Goal: Task Accomplishment & Management: Manage account settings

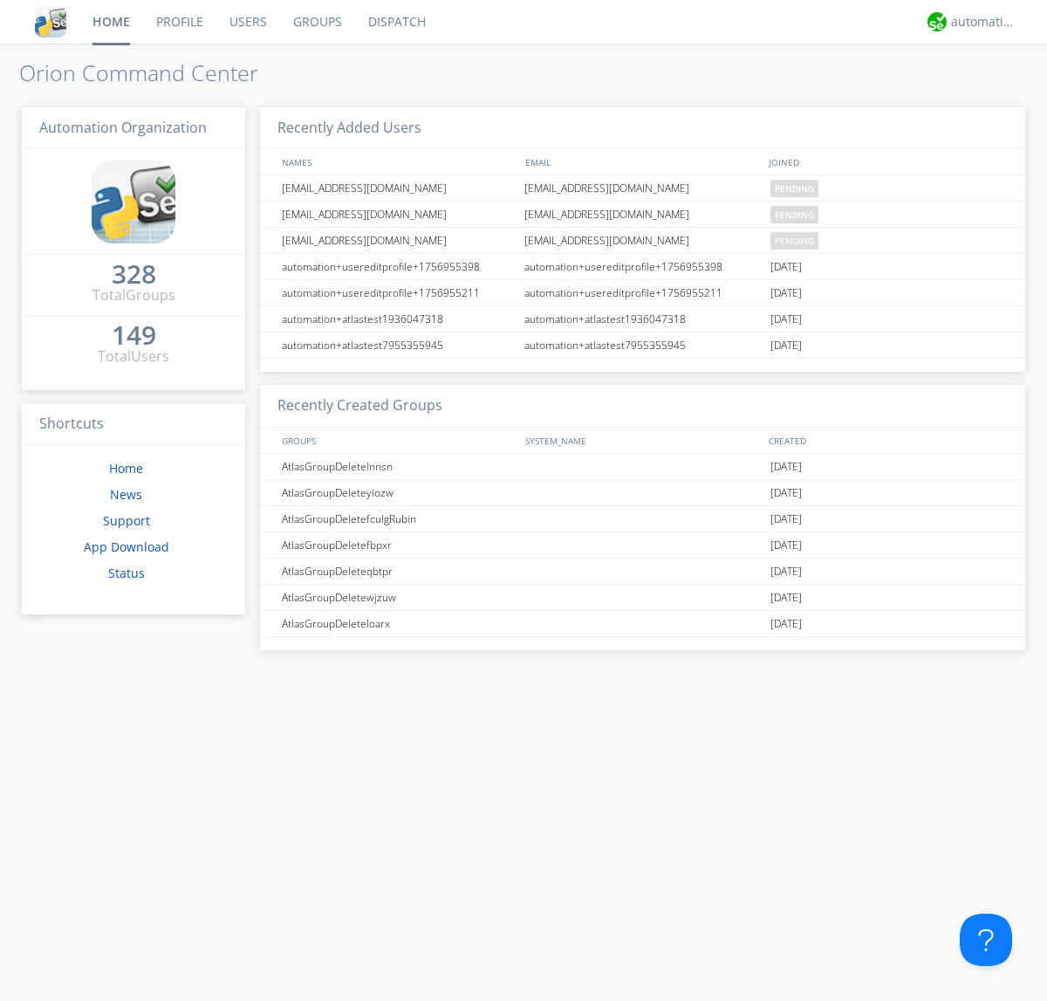
click at [247, 22] on link "Users" at bounding box center [248, 22] width 64 height 44
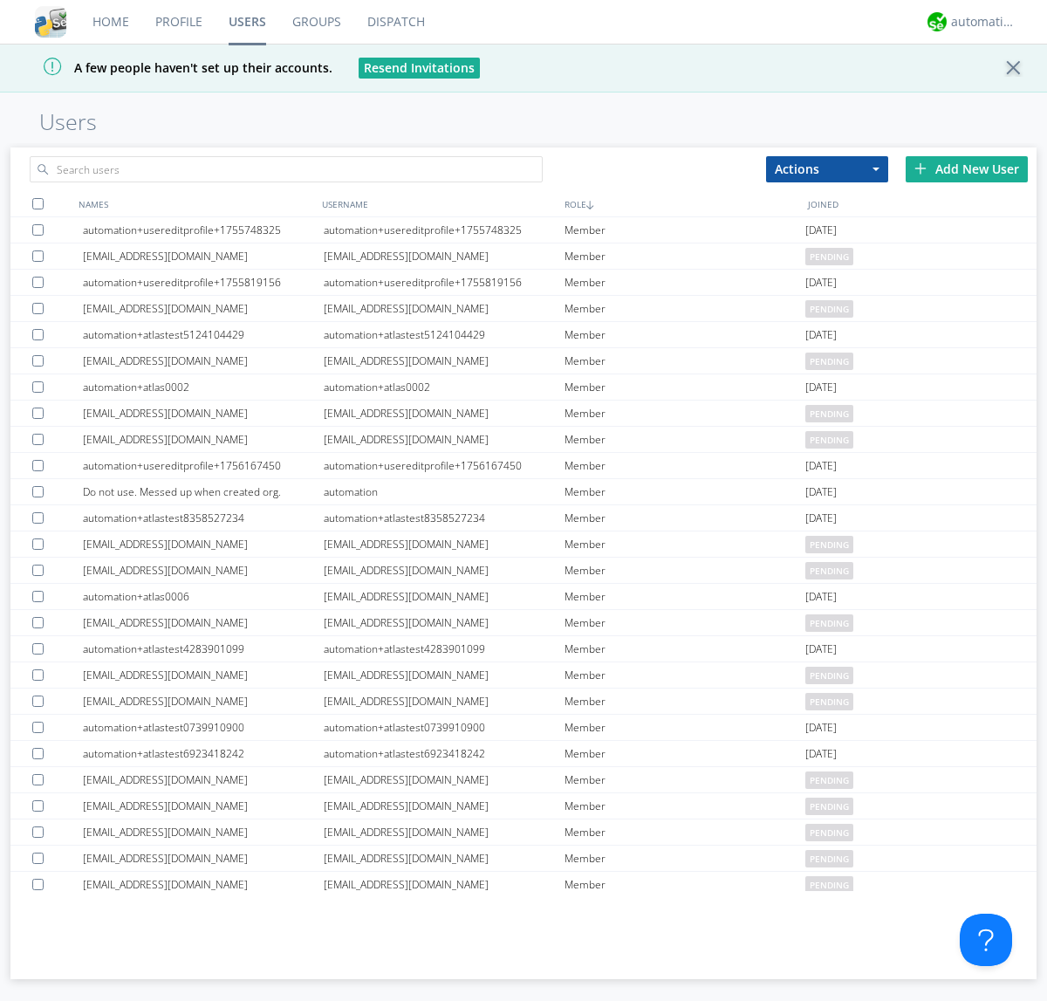
click at [966, 168] on div "Add New User" at bounding box center [966, 169] width 122 height 26
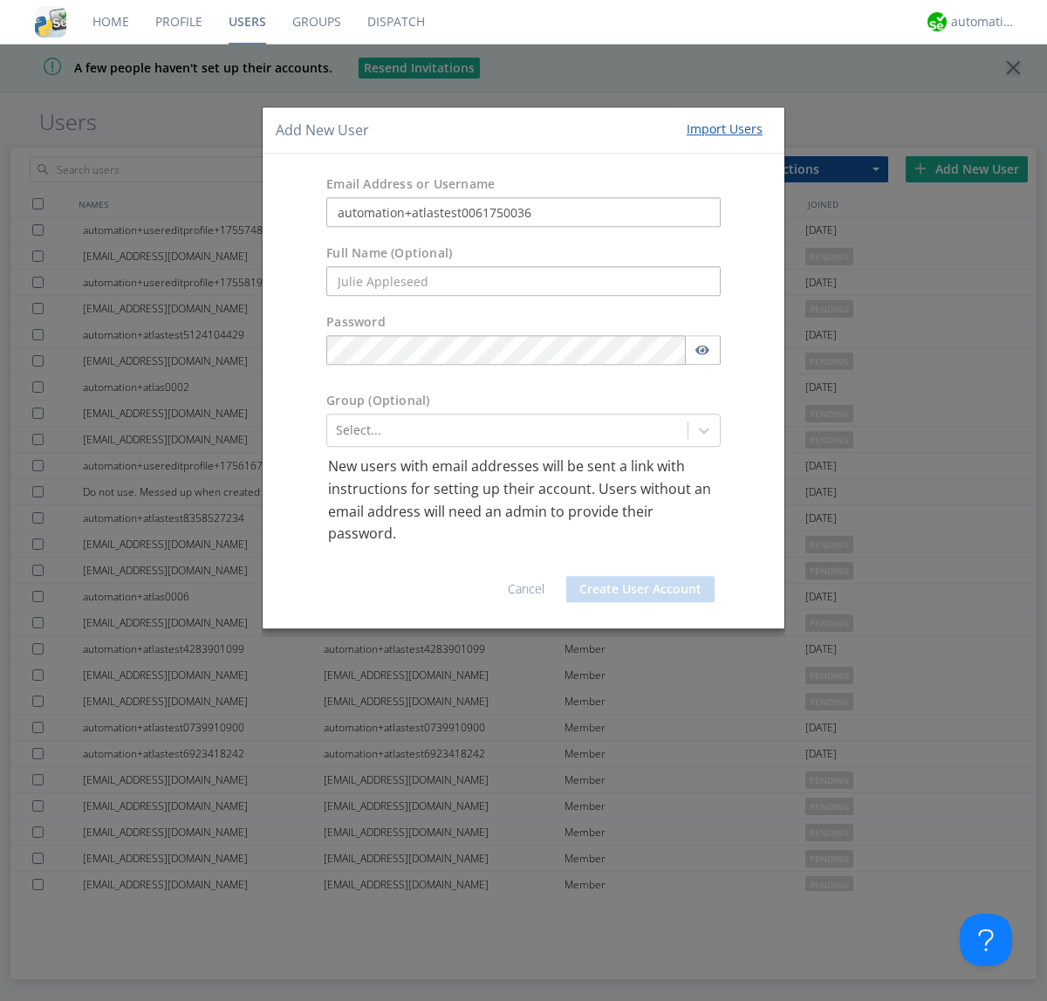
type input "automation+atlastest0061750036"
click at [640, 588] on button "Create User Account" at bounding box center [640, 589] width 148 height 26
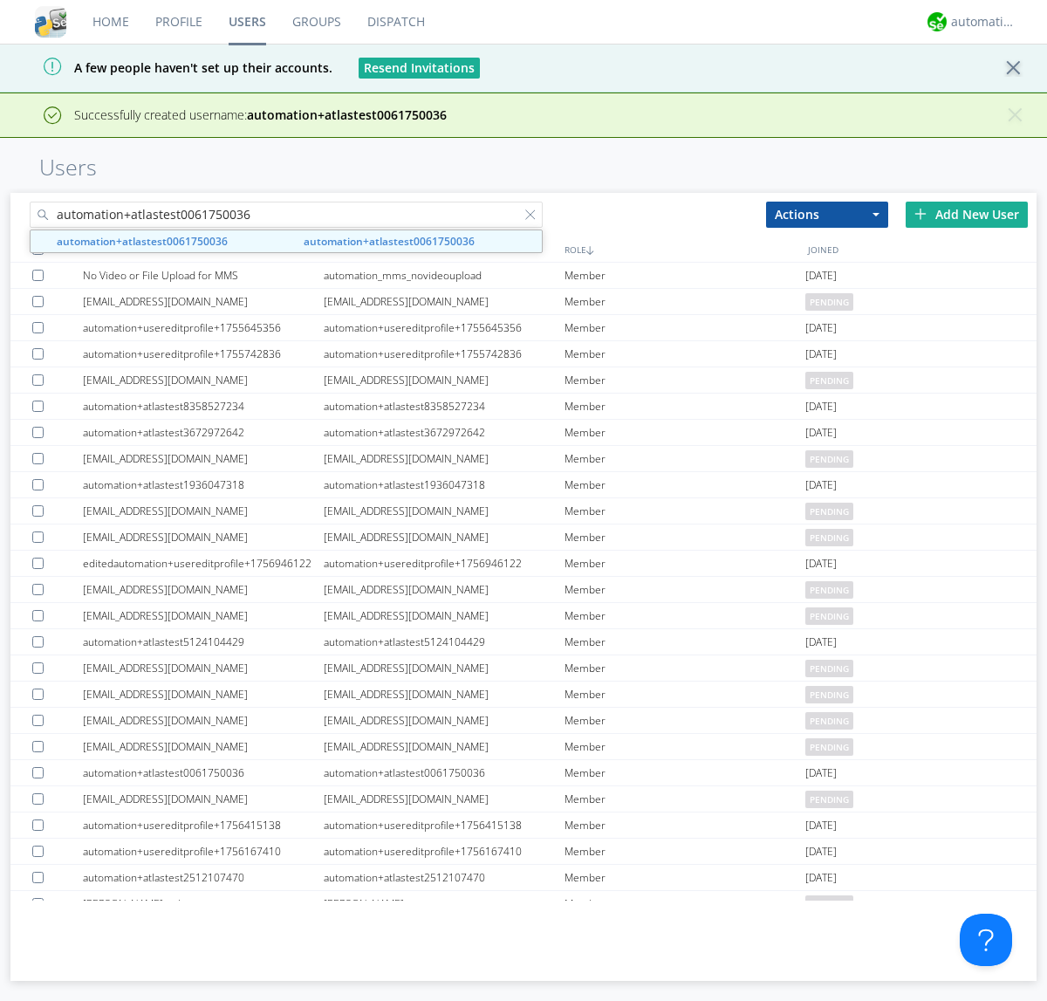
type input "automation+atlastest0061750036"
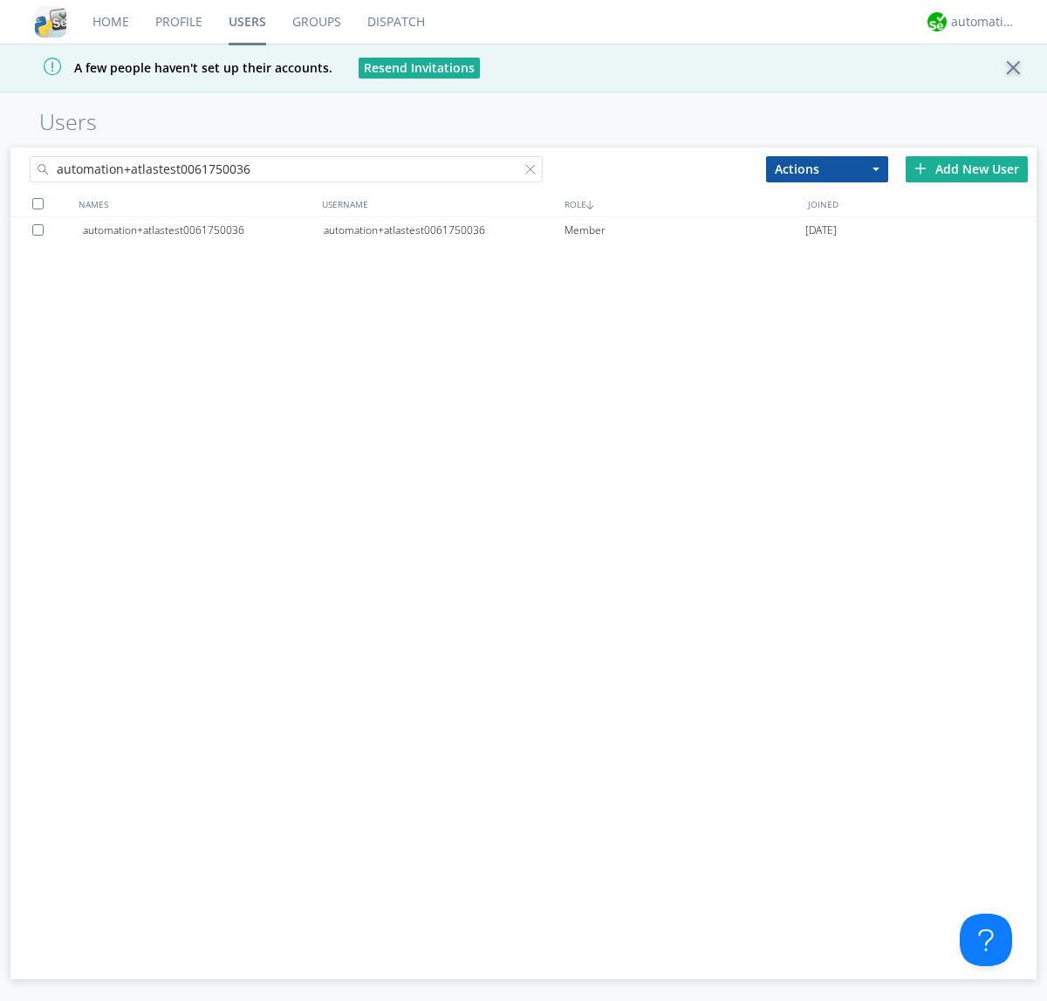
click at [41, 229] on div at bounding box center [40, 229] width 17 height 11
click at [827, 168] on button "Actions" at bounding box center [827, 169] width 122 height 26
click at [0, 0] on link "Edit Settings" at bounding box center [0, 0] width 0 height 0
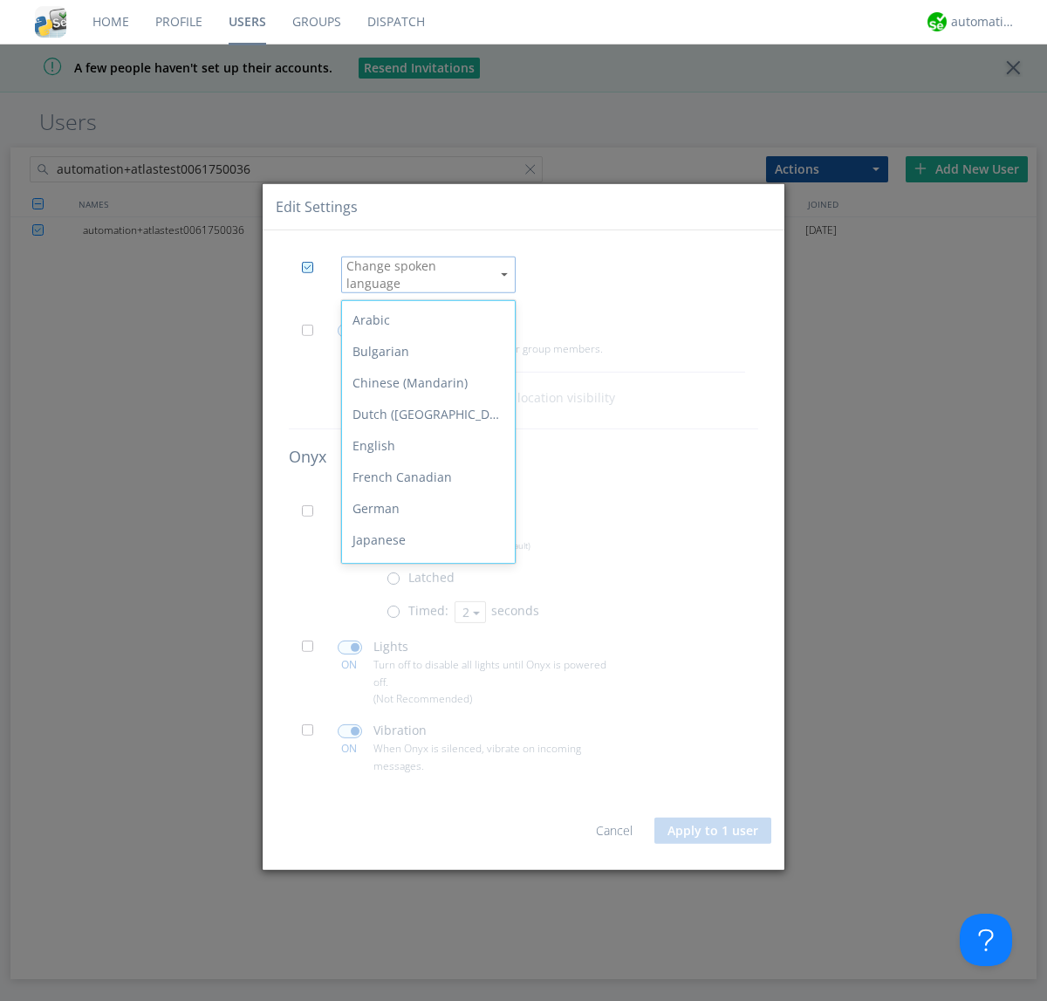
click at [424, 744] on div "Spanish" at bounding box center [428, 759] width 173 height 31
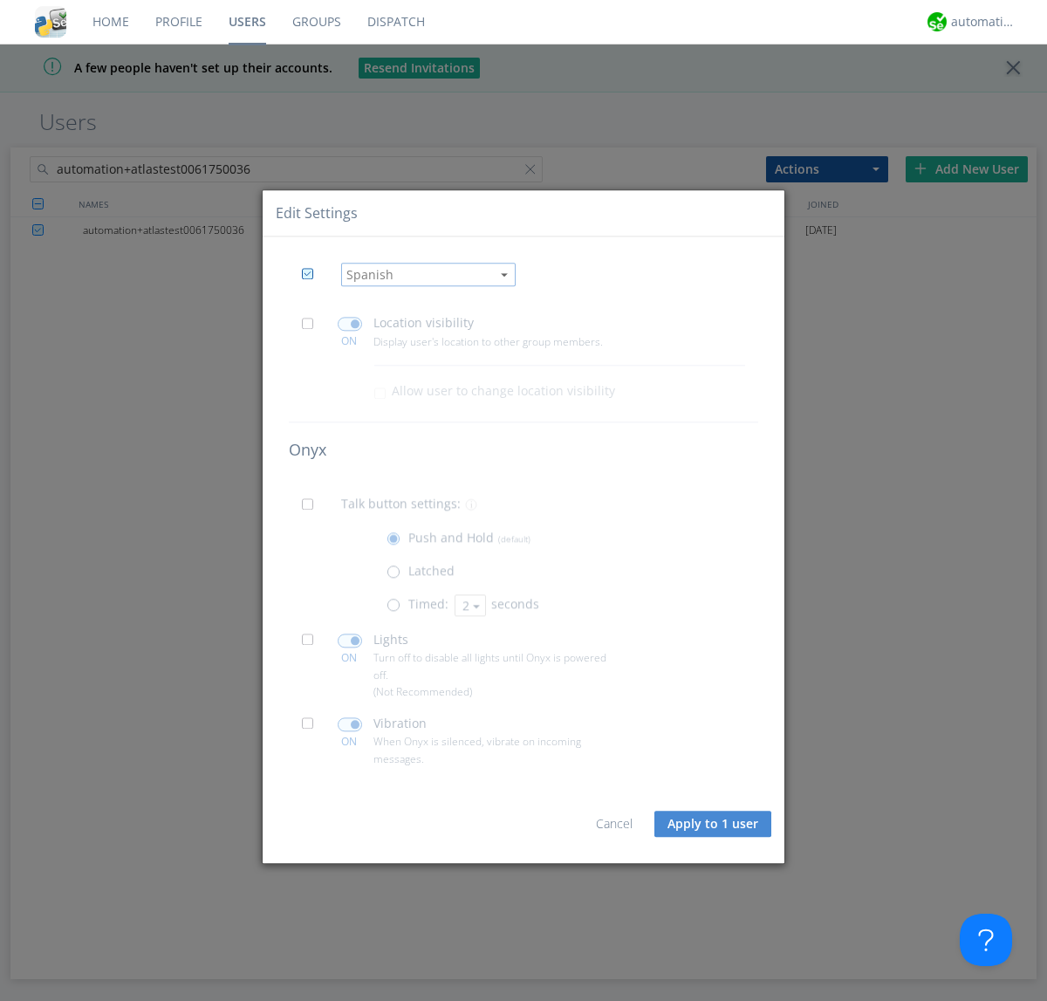
click at [714, 823] on button "Apply to 1 user" at bounding box center [712, 823] width 117 height 26
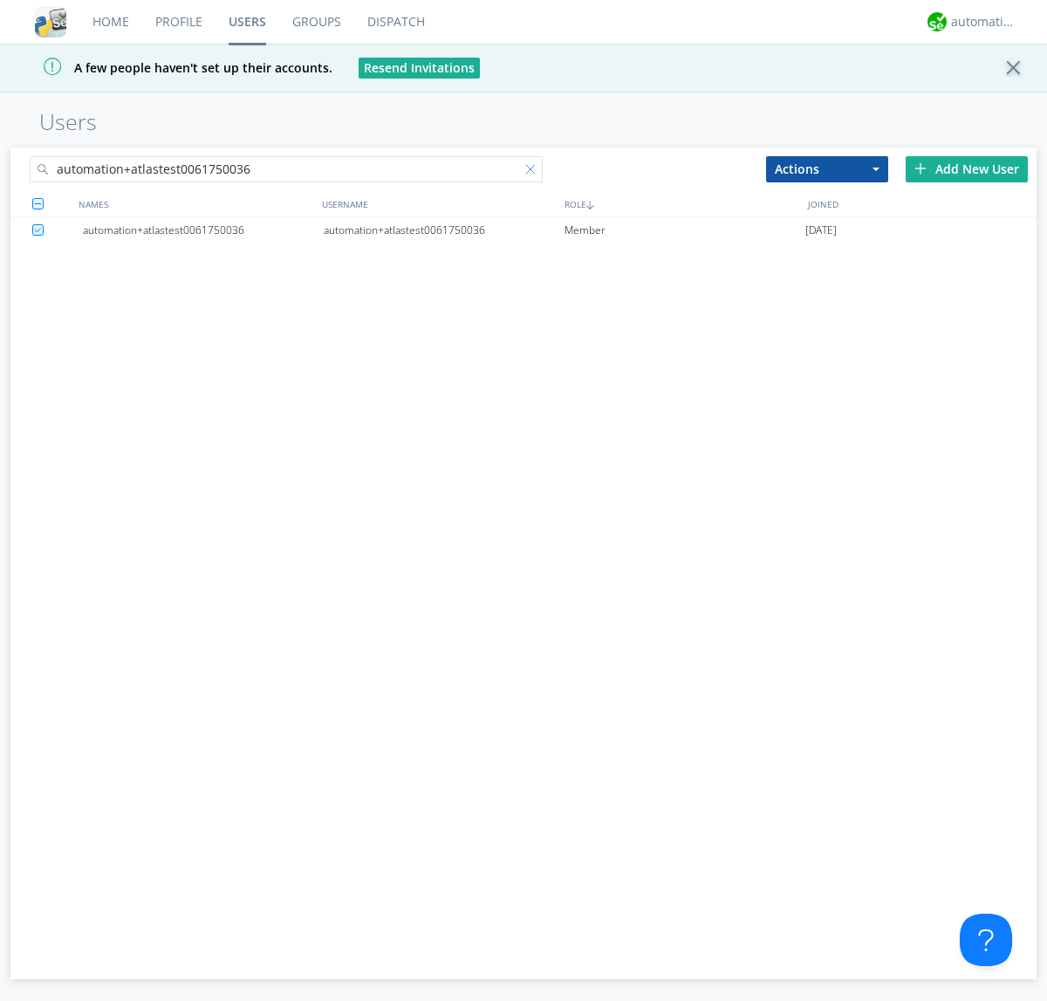
click at [534, 172] on div at bounding box center [533, 172] width 17 height 17
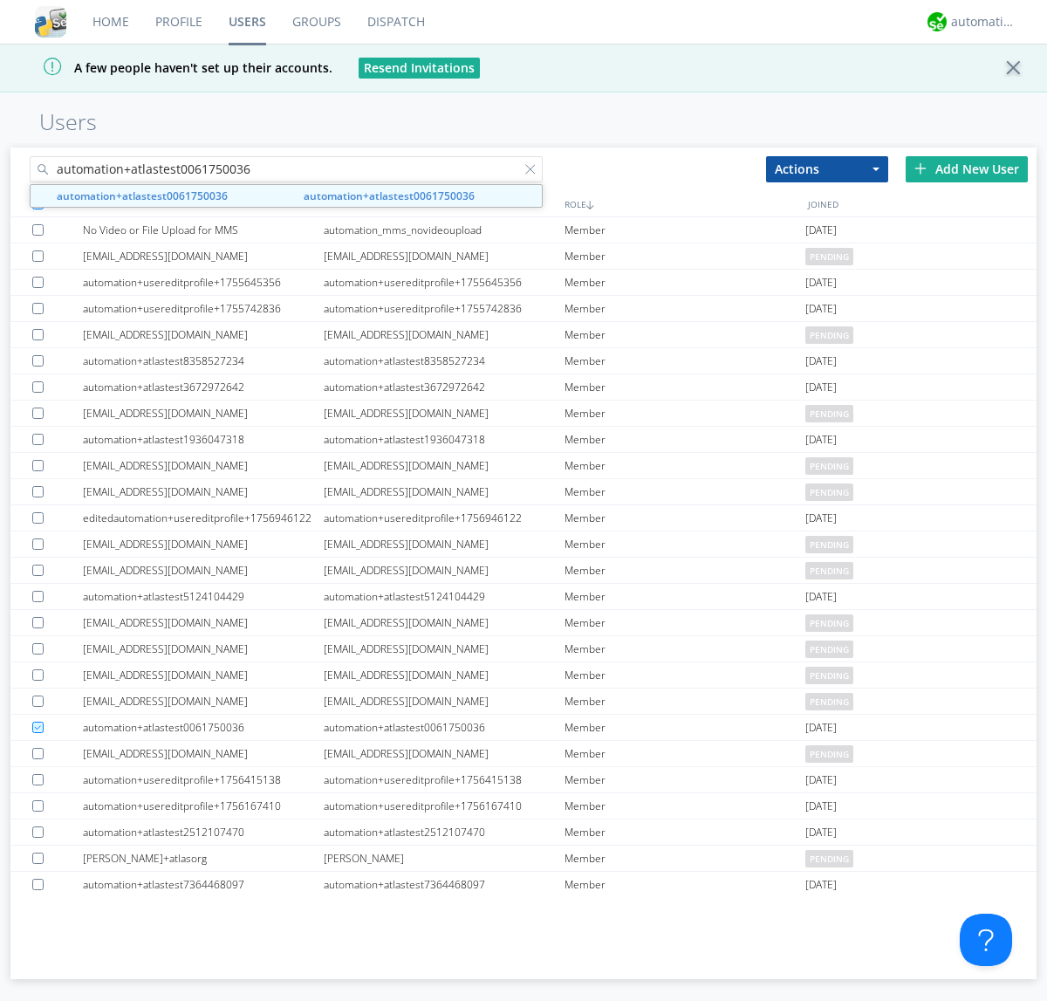
type input "automation+atlastest0061750036"
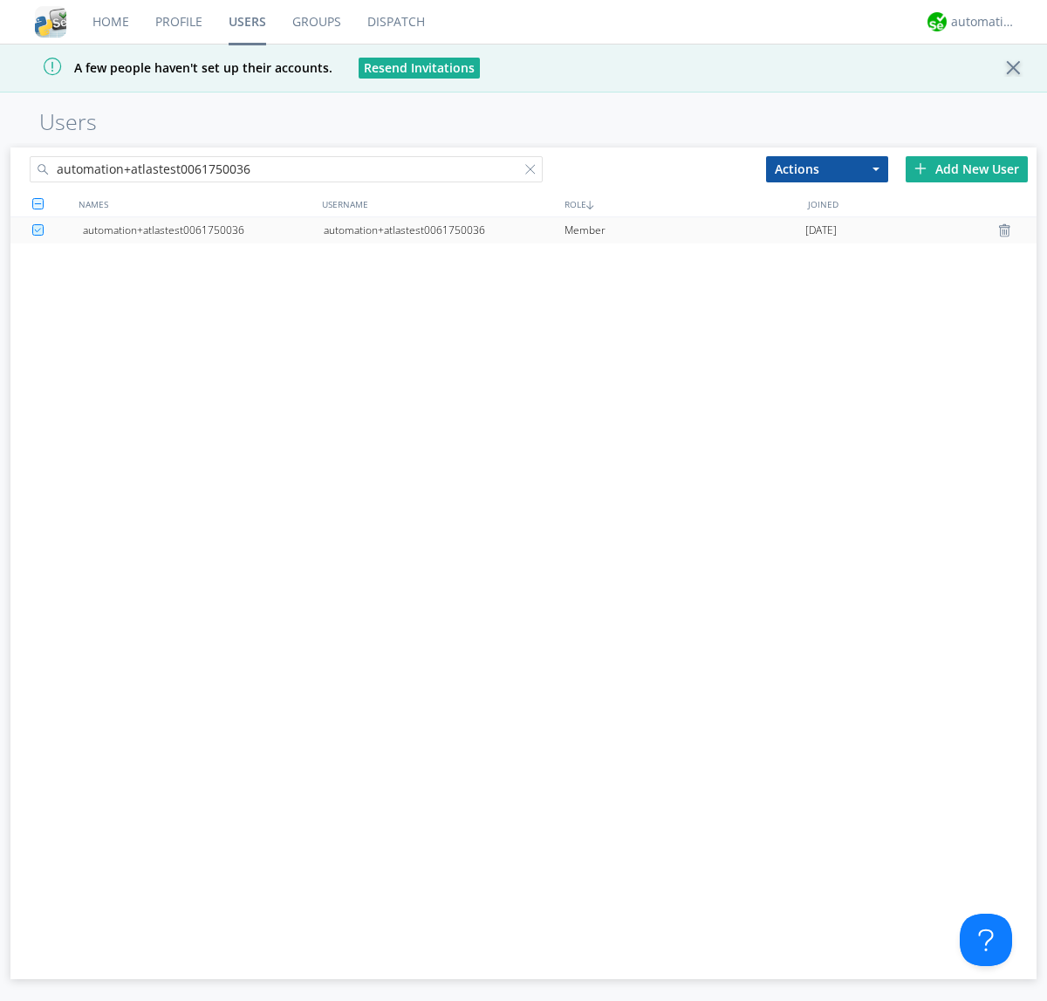
click at [443, 229] on div "automation+atlastest0061750036" at bounding box center [444, 230] width 241 height 26
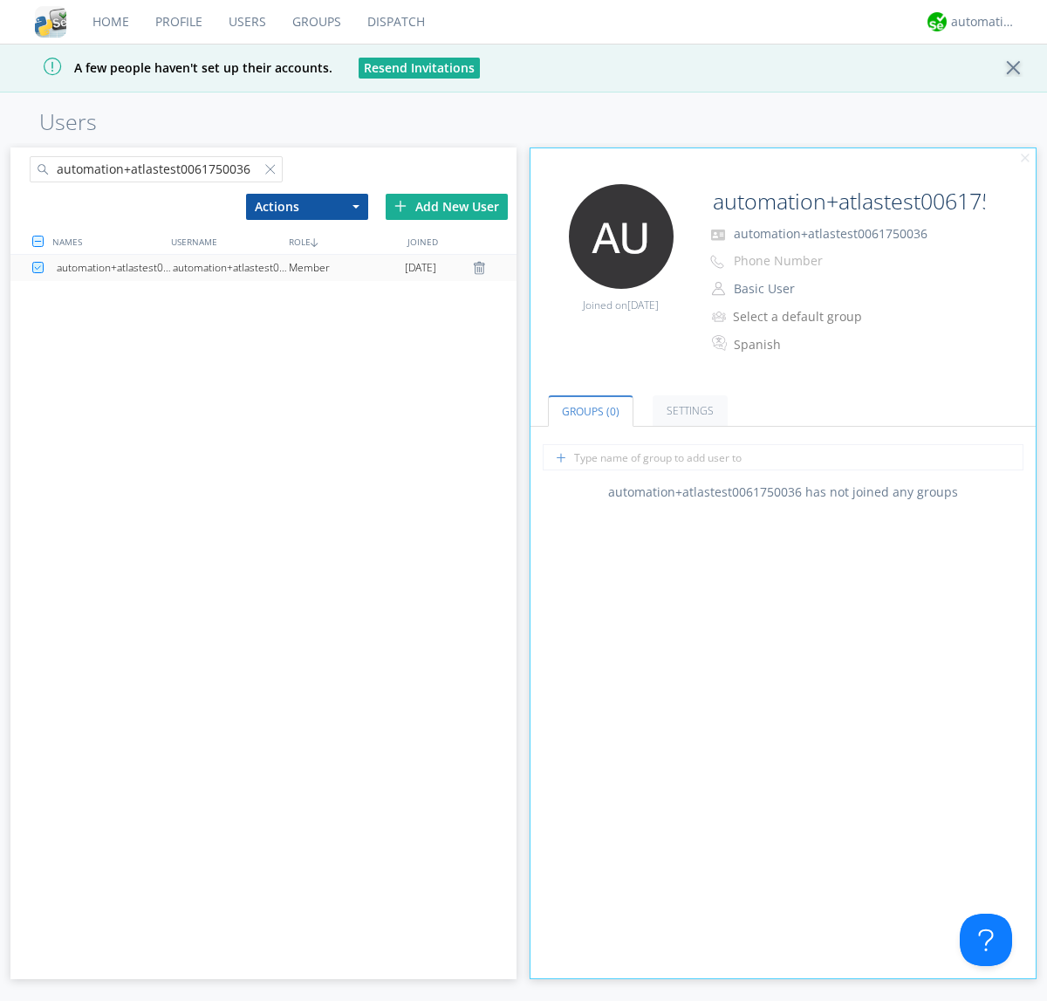
click at [687, 410] on link "Settings" at bounding box center [689, 410] width 75 height 31
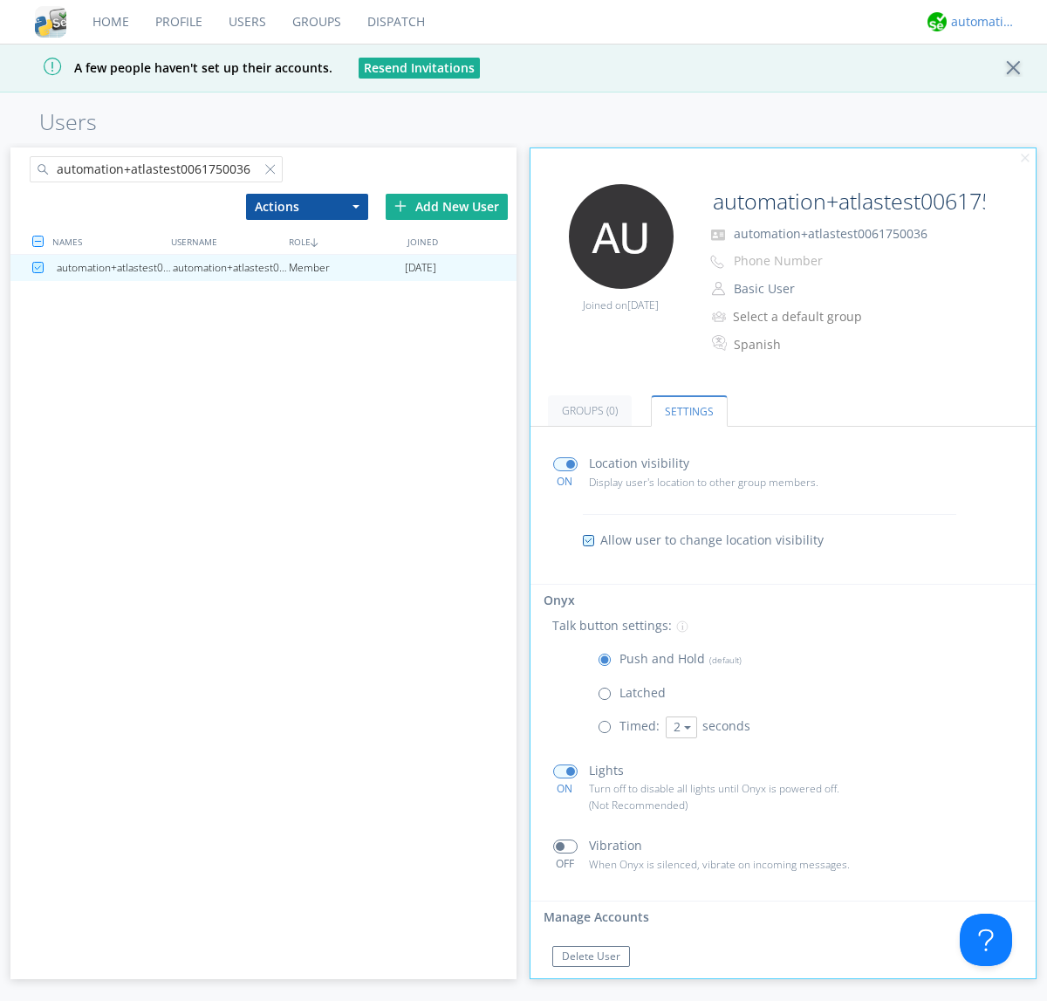
click at [979, 22] on div "automation+atlas" at bounding box center [983, 21] width 65 height 17
click at [992, 92] on div "Log Out" at bounding box center [992, 92] width 90 height 31
